Goal: Task Accomplishment & Management: Complete application form

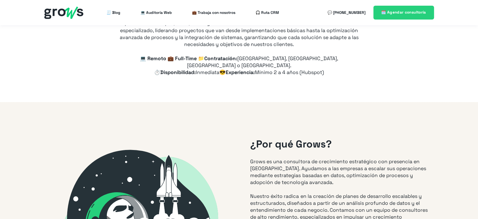
type input "+57"
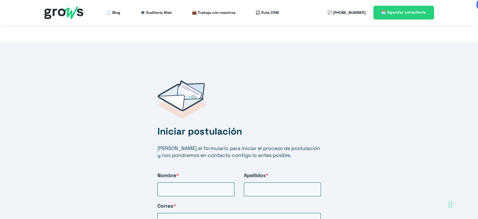
scroll to position [1038, 0]
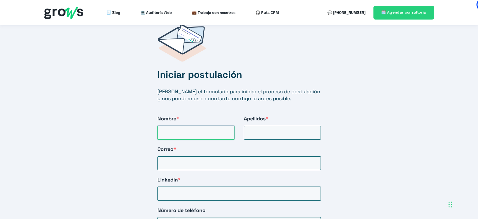
click at [201, 125] on input "Nombre *" at bounding box center [196, 132] width 77 height 14
type input "[PERSON_NAME]"
click at [284, 126] on input "Apellidos *" at bounding box center [282, 132] width 77 height 14
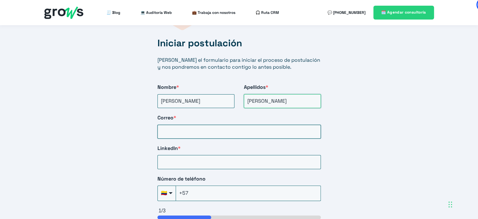
type input "[PERSON_NAME]"
click at [232, 127] on input "Correo *" at bounding box center [239, 132] width 163 height 14
type input "[EMAIL_ADDRESS][DOMAIN_NAME]"
click at [210, 155] on input "LinkedIn *" at bounding box center [239, 162] width 163 height 14
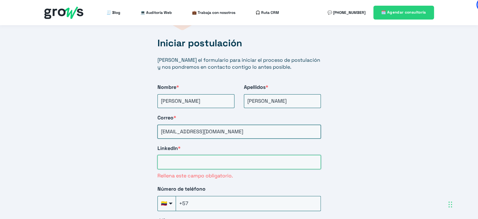
paste input "[URL][DOMAIN_NAME][PERSON_NAME]"
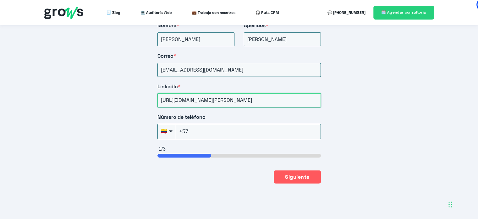
scroll to position [1132, 0]
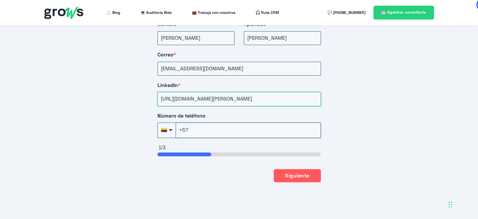
type input "[URL][DOMAIN_NAME][PERSON_NAME]"
click at [205, 122] on input "+57" at bounding box center [248, 129] width 145 height 15
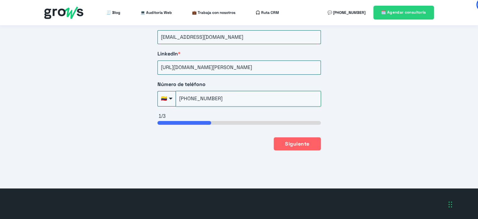
type input "[PHONE_NUMBER]"
click at [293, 139] on button "Siguiente" at bounding box center [297, 143] width 47 height 13
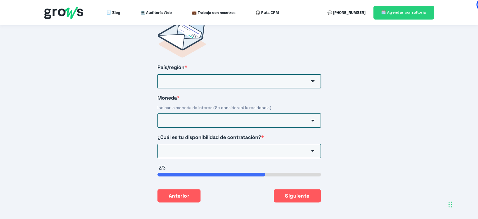
scroll to position [1010, 0]
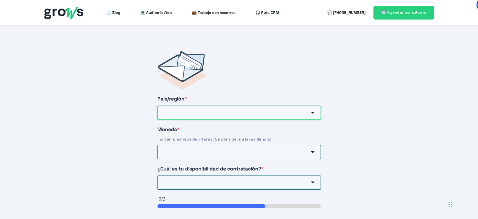
click at [240, 106] on input "País/región *" at bounding box center [239, 113] width 163 height 14
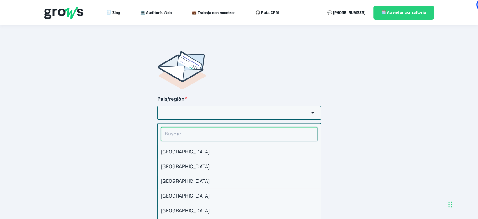
click at [224, 127] on input "HubSpot Form" at bounding box center [239, 134] width 157 height 14
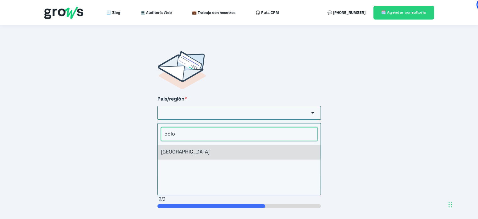
type input "colo"
click at [199, 146] on li "[GEOGRAPHIC_DATA]" at bounding box center [239, 151] width 163 height 14
type input "[GEOGRAPHIC_DATA]"
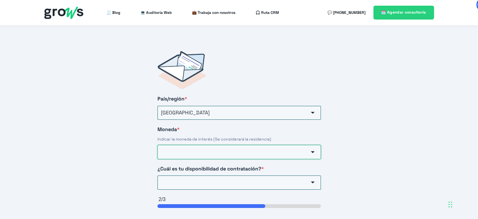
click at [197, 150] on input "Moneda *" at bounding box center [239, 152] width 163 height 14
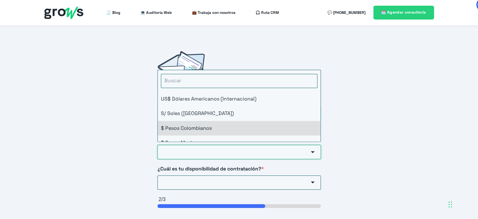
scroll to position [8, 0]
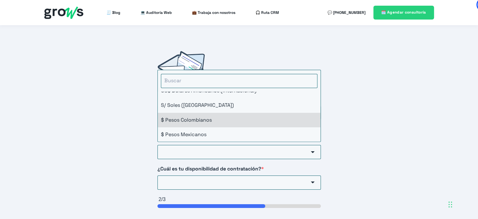
click at [211, 113] on li "$ Pesos Colombianos" at bounding box center [239, 120] width 163 height 14
type input "$ Pesos Colombianos"
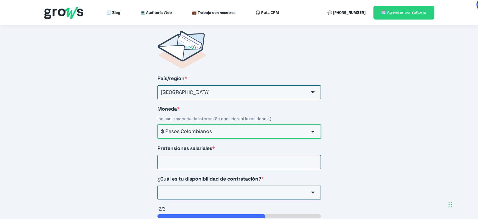
scroll to position [1042, 0]
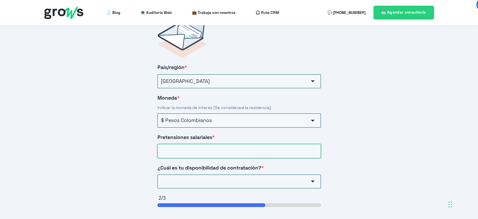
click at [206, 144] on input "Pretensiones salariales *" at bounding box center [239, 151] width 163 height 14
click at [289, 176] on div "¿Cuál es tu disponibilidad de contratación? * Inmediata 3 días 15 días 30 días …" at bounding box center [239, 176] width 163 height 24
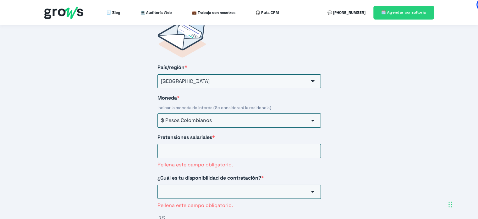
click at [245, 175] on div "¿Cuál es tu disponibilidad de contratación? * Inmediata 3 [PERSON_NAME] 15 [PER…" at bounding box center [239, 191] width 163 height 34
click at [244, 184] on input "¿Cuál es tu disponibilidad de contratación? *" at bounding box center [239, 191] width 163 height 14
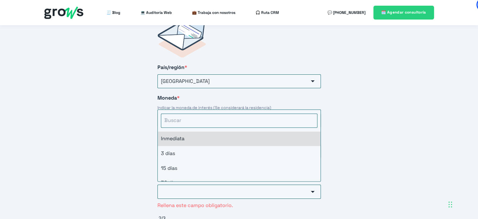
click at [249, 131] on li "Inmediata" at bounding box center [239, 138] width 163 height 14
type input "Inmediata"
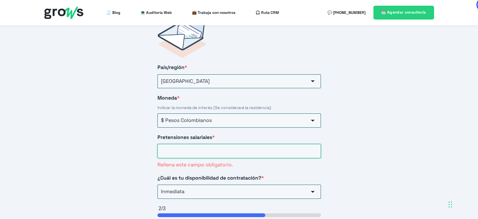
click at [219, 145] on input "Pretensiones salariales *" at bounding box center [239, 151] width 163 height 14
click at [223, 148] on input "Pretensiones salariales *" at bounding box center [239, 151] width 163 height 14
click at [164, 144] on input "7.000000" at bounding box center [239, 151] width 163 height 14
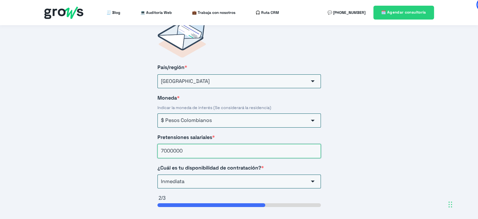
click at [172, 144] on input "7000000" at bounding box center [239, 151] width 163 height 14
click at [162, 144] on input "7000000" at bounding box center [239, 151] width 163 height 14
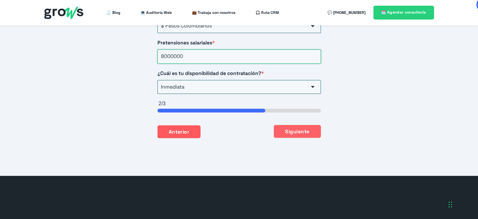
type input "8000000"
click at [297, 125] on button "Siguiente" at bounding box center [297, 131] width 47 height 13
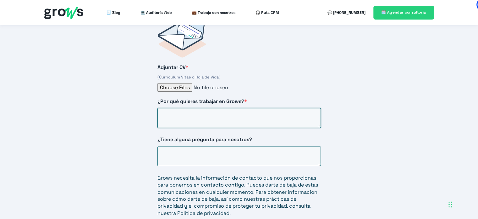
click at [264, 108] on textarea "¿Por qué quieres trabajar en Grows? *" at bounding box center [239, 118] width 163 height 20
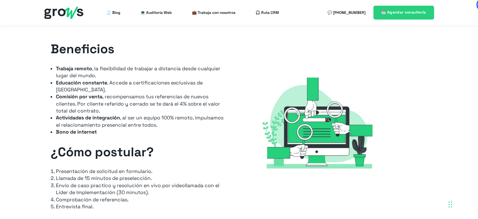
scroll to position [790, 0]
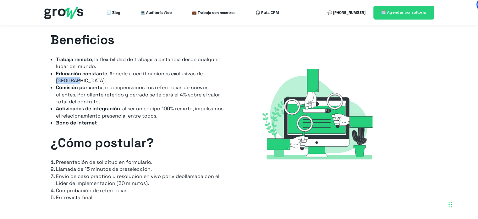
drag, startPoint x: 206, startPoint y: 66, endPoint x: 232, endPoint y: 66, distance: 26.1
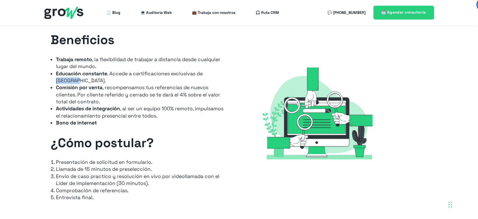
click at [232, 66] on div "Beneficios Trabaja remoto , la flexibilidad de trabajar a distancia desde cualq…" at bounding box center [139, 119] width 190 height 177
copy li "Hubspot"
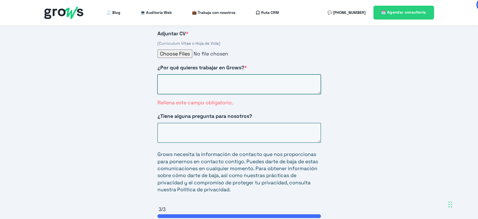
scroll to position [1042, 0]
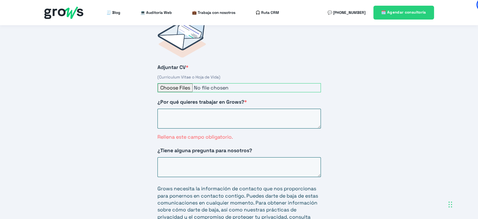
click at [185, 83] on input "Adjuntar CV *" at bounding box center [239, 87] width 163 height 9
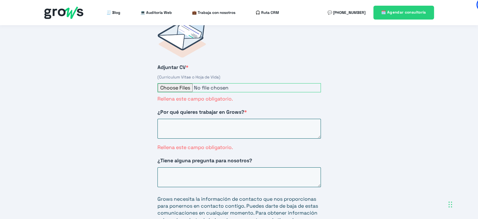
type input "C:\fakepath\Hoja_de_Vida_Anlly_Marcela_Murillo_10.docx (1).pdf"
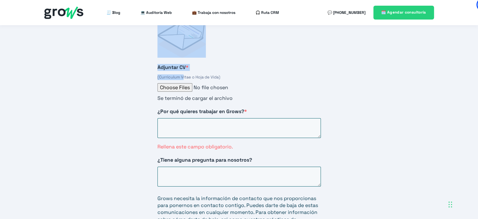
drag, startPoint x: 142, startPoint y: 47, endPoint x: 183, endPoint y: 66, distance: 45.1
click at [183, 66] on div "Iniciar postulación [PERSON_NAME] el formulario para iniciar el proceso de post…" at bounding box center [239, 153] width 478 height 343
click at [127, 41] on div "Iniciar postulación [PERSON_NAME] el formulario para iniciar el proceso de post…" at bounding box center [239, 153] width 478 height 343
drag, startPoint x: 123, startPoint y: 42, endPoint x: 160, endPoint y: 59, distance: 41.1
click at [160, 59] on div "Iniciar postulación [PERSON_NAME] el formulario para iniciar el proceso de post…" at bounding box center [239, 153] width 478 height 343
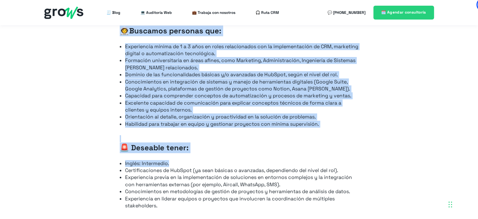
scroll to position [601, 0]
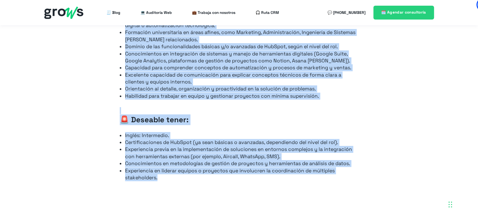
drag, startPoint x: 131, startPoint y: 86, endPoint x: 191, endPoint y: 178, distance: 110.1
copy div "Lor ipsumdolorsitamet conse: Adipisci eli seddo eiu temporin utlaboree do magna…"
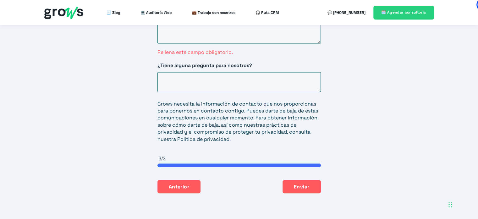
scroll to position [1105, 0]
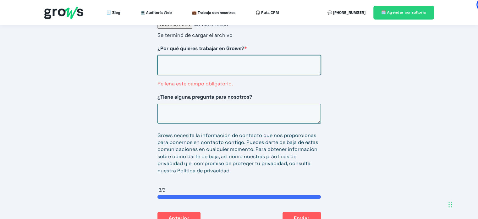
click at [168, 55] on textarea "¿Por qué quieres trabajar en Grows? *" at bounding box center [239, 65] width 163 height 20
paste textarea "Porque me gusta el relacionamiento estratégico y la posibilidad de traducir las…"
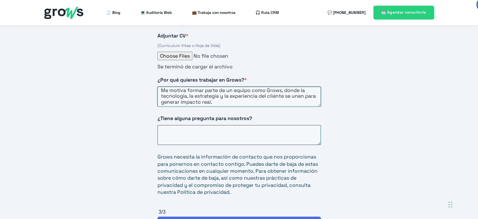
scroll to position [46, 0]
type textarea "Porque me gusta el relacionamiento estratégico y la posibilidad de traducir las…"
click at [187, 125] on textarea "¿Tiene alguna pregunta para nosotros?" at bounding box center [239, 135] width 163 height 20
paste textarea "Me gustaría conocer cómo Grows prioriza el feedback de los clientes durante y d…"
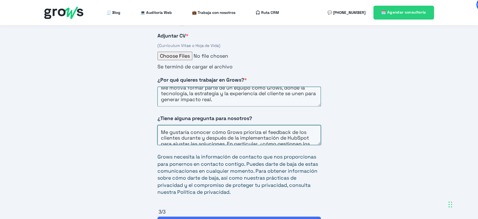
scroll to position [1199, 0]
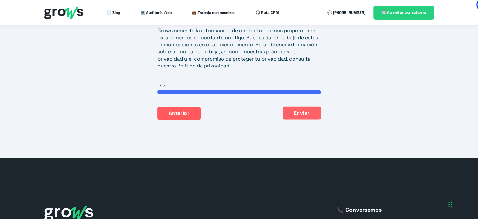
type textarea "Me gustaría conocer cómo Grows prioriza el feedback de los clientes durante y d…"
click at [307, 106] on button "Enviar" at bounding box center [302, 112] width 38 height 13
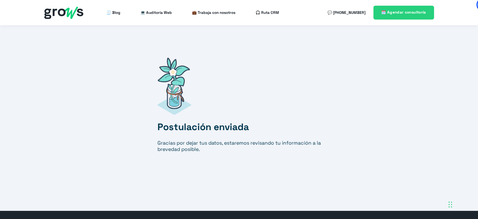
scroll to position [1005, 0]
